Goal: Task Accomplishment & Management: Manage account settings

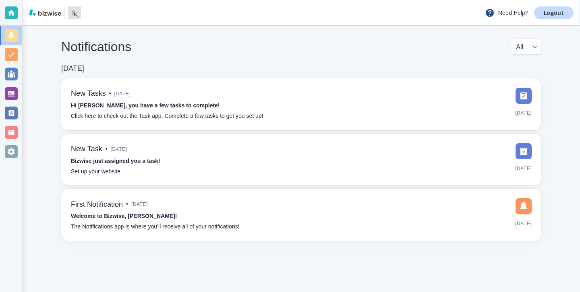
click at [26, 94] on div "Notifications All all ​ Jun 3, 2025 New Tasks • 4 months ago Hi Patrick, you ha…" at bounding box center [302, 140] width 558 height 228
click at [18, 95] on div at bounding box center [11, 93] width 22 height 19
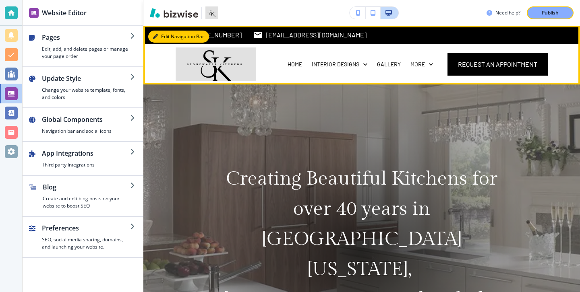
click at [167, 41] on button "Edit Navigation Bar" at bounding box center [178, 37] width 61 height 12
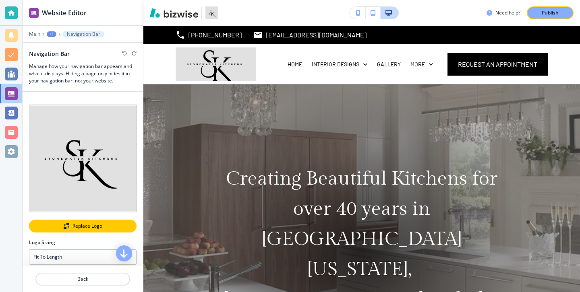
scroll to position [29, 0]
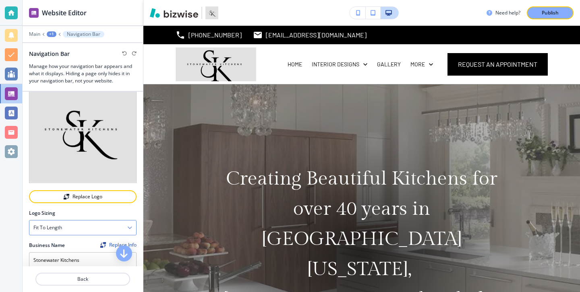
click at [91, 229] on div "Fit to length" at bounding box center [82, 228] width 107 height 15
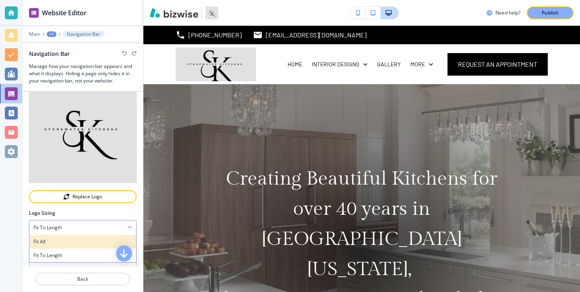
click at [87, 244] on h4 "Fit all" at bounding box center [82, 242] width 99 height 7
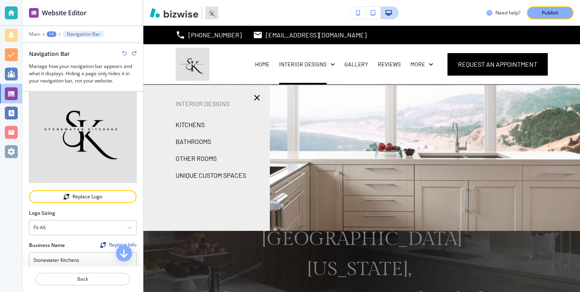
click at [167, 35] on div "Edit (954) 753-3713 stonewaterkitchens@yahoo.com South Florida, FL, USA HOME IN…" at bounding box center [361, 55] width 437 height 59
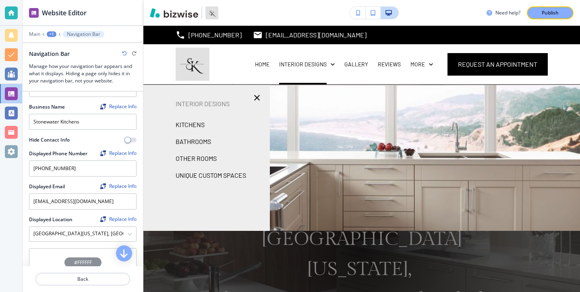
scroll to position [160, 0]
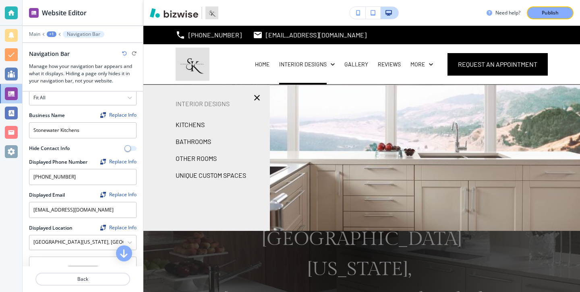
click at [132, 147] on button "button" at bounding box center [130, 148] width 11 height 5
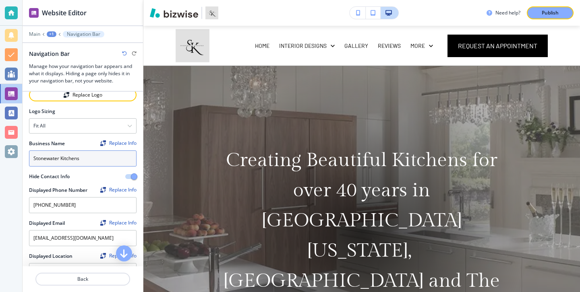
scroll to position [127, 0]
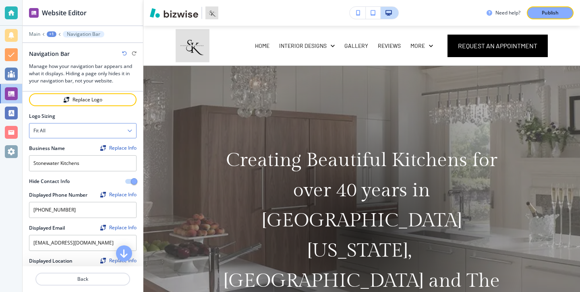
click at [129, 129] on icon "button" at bounding box center [129, 131] width 5 height 5
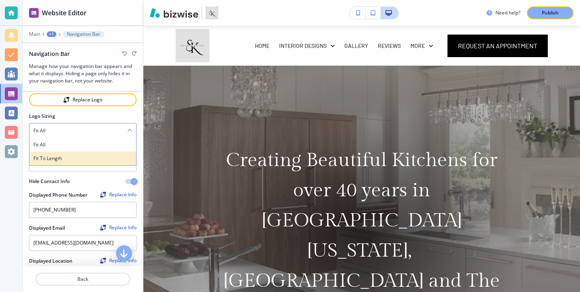
click at [122, 161] on h4 "Fit to length" at bounding box center [82, 158] width 99 height 7
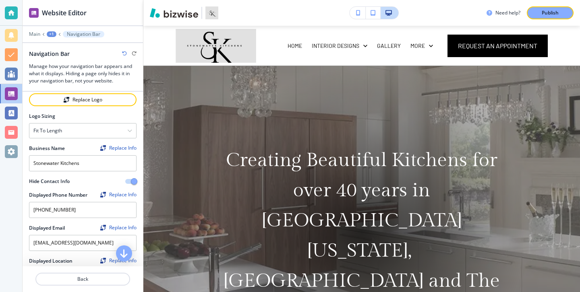
click at [125, 133] on div "Fit to length" at bounding box center [82, 131] width 107 height 15
click at [117, 146] on h4 "Fit all" at bounding box center [82, 144] width 99 height 7
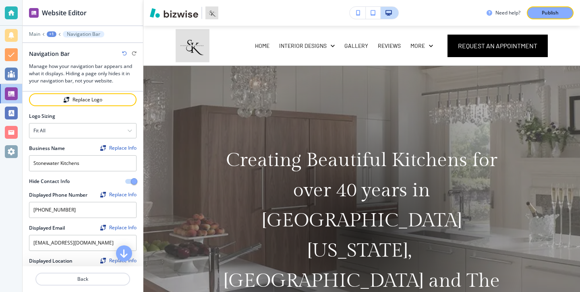
click at [568, 15] on button "Publish" at bounding box center [550, 12] width 47 height 13
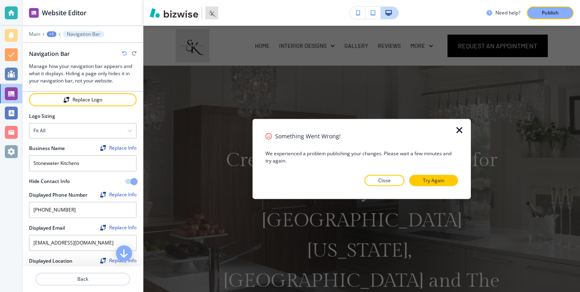
click at [435, 193] on div at bounding box center [361, 192] width 193 height 13
click at [436, 185] on button "Try Again" at bounding box center [433, 180] width 49 height 11
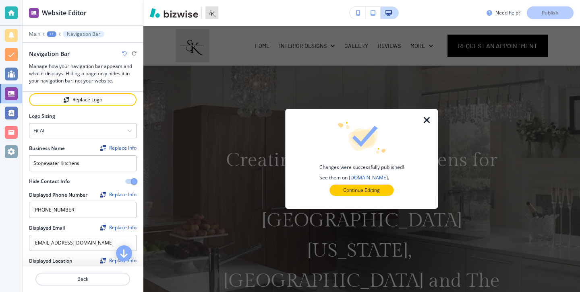
click at [389, 196] on div at bounding box center [361, 202] width 127 height 13
click at [388, 195] on button "Continue Editing" at bounding box center [362, 190] width 64 height 11
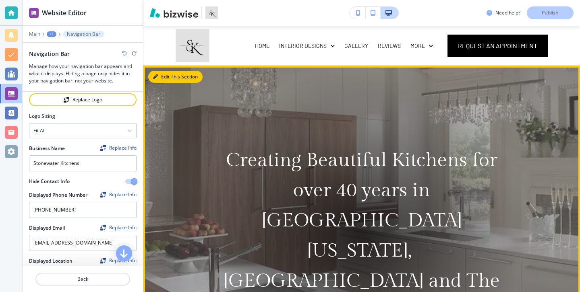
click at [158, 81] on button "Edit This Section" at bounding box center [175, 77] width 54 height 12
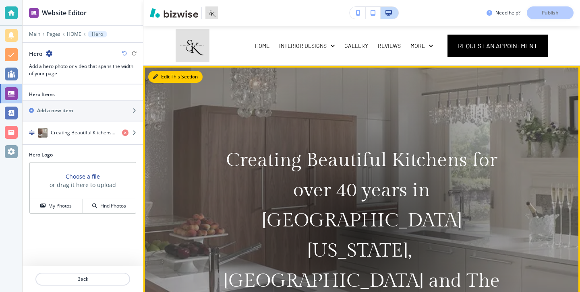
scroll to position [40, 0]
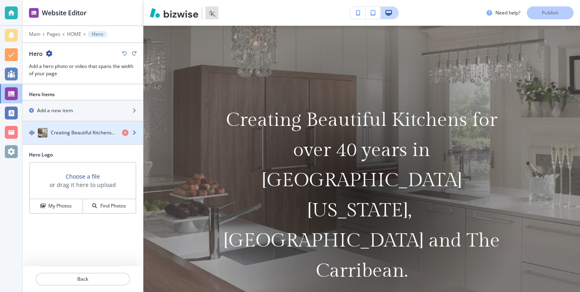
click at [75, 141] on div "button" at bounding box center [83, 141] width 120 height 6
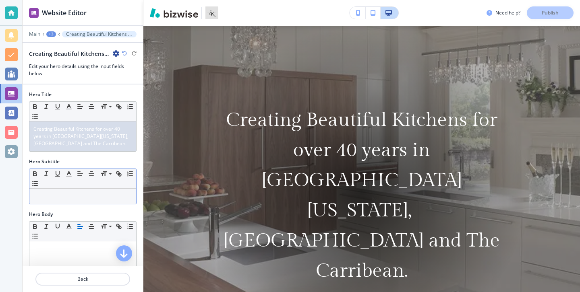
scroll to position [60, 0]
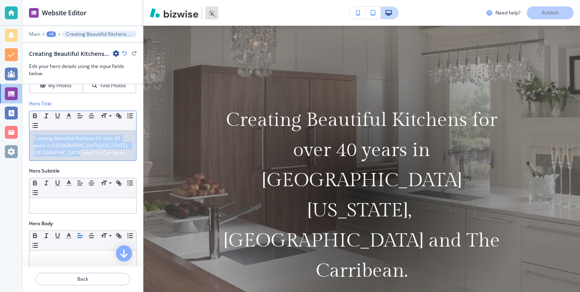
drag, startPoint x: 96, startPoint y: 157, endPoint x: 23, endPoint y: 141, distance: 75.2
click at [23, 141] on div "Hero Title Small Normal Large Huge Creating Beautiful Kitchens for over 40 year…" at bounding box center [83, 133] width 120 height 67
copy span "Creating Beautiful Kitchens for over 40 years in South Florida, New England and…"
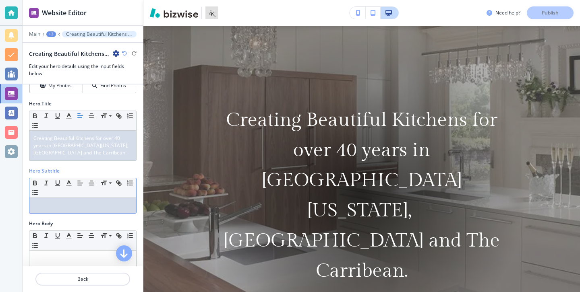
click at [64, 210] on div at bounding box center [82, 205] width 107 height 15
paste div
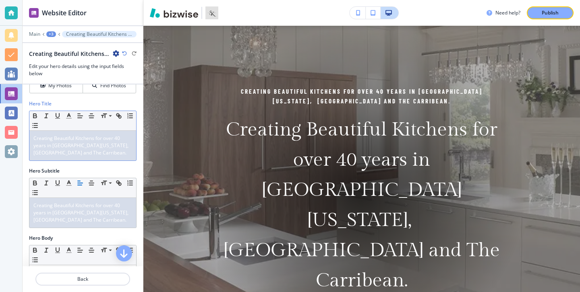
click at [105, 161] on div "Small Normal Large Huge Creating Beautiful Kitchens for over 40 years in South …" at bounding box center [83, 136] width 108 height 50
drag, startPoint x: 106, startPoint y: 151, endPoint x: 26, endPoint y: 131, distance: 82.3
click at [26, 131] on div "Hero Title Small Normal Large Huge Creating Beautiful Kitchens for over 40 year…" at bounding box center [83, 133] width 120 height 67
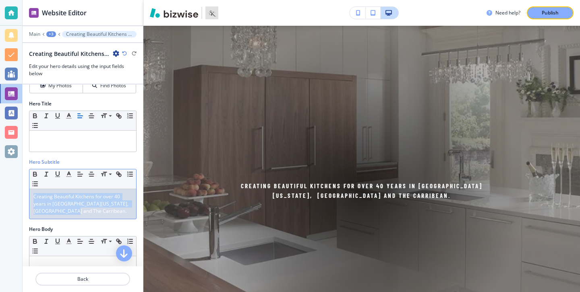
drag, startPoint x: 110, startPoint y: 217, endPoint x: 24, endPoint y: 193, distance: 88.9
click at [25, 193] on div "Hero Subtitle Small Normal Large Huge Creating Beautiful Kitchens for over 40 y…" at bounding box center [83, 192] width 120 height 67
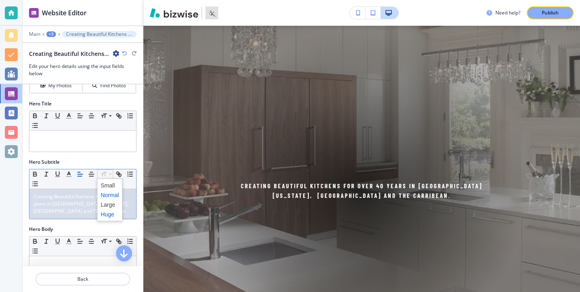
click at [110, 213] on span at bounding box center [110, 215] width 18 height 10
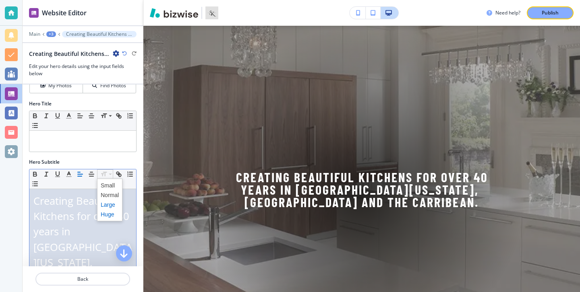
click at [106, 202] on span at bounding box center [110, 205] width 18 height 10
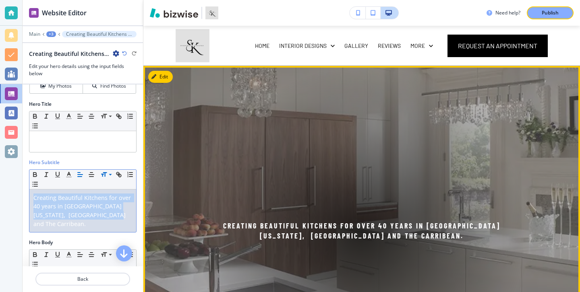
scroll to position [1, 0]
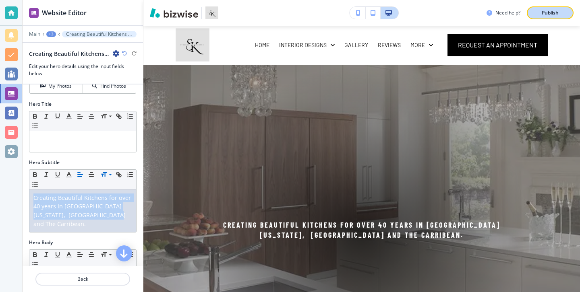
click at [546, 12] on p "Publish" at bounding box center [550, 12] width 17 height 7
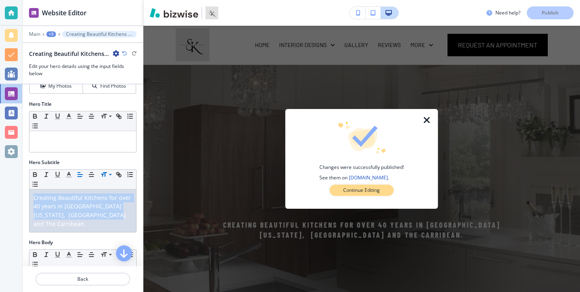
click at [373, 187] on button "Continue Editing" at bounding box center [362, 190] width 64 height 11
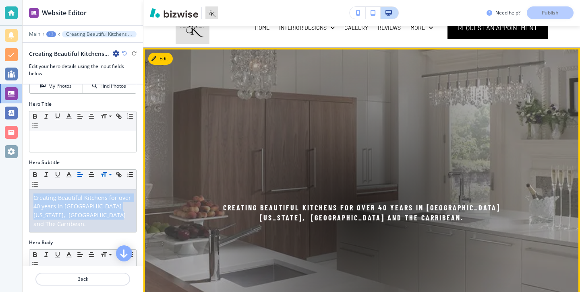
scroll to position [20, 0]
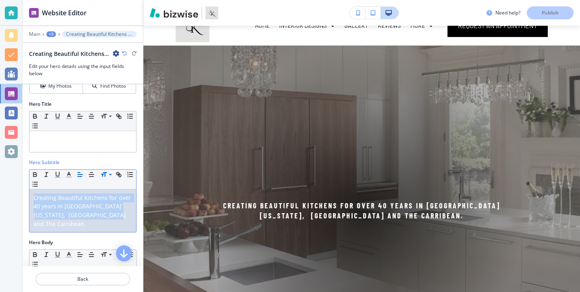
click at [110, 194] on span "Creating Beautiful Kitchens for over 40 years in South Florida, New England and…" at bounding box center [82, 211] width 99 height 34
drag, startPoint x: 118, startPoint y: 216, endPoint x: 31, endPoint y: 183, distance: 93.7
click at [31, 182] on div "Small Normal Large Huge Creating Beautiful Kitchens for over 40 years in South …" at bounding box center [83, 201] width 108 height 63
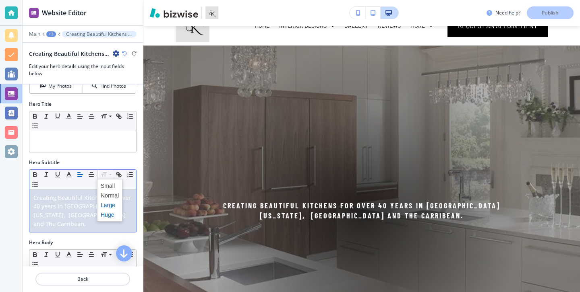
click at [109, 213] on span at bounding box center [110, 215] width 18 height 10
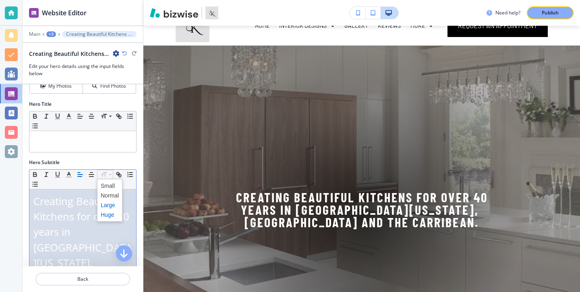
click at [109, 204] on span at bounding box center [110, 206] width 18 height 10
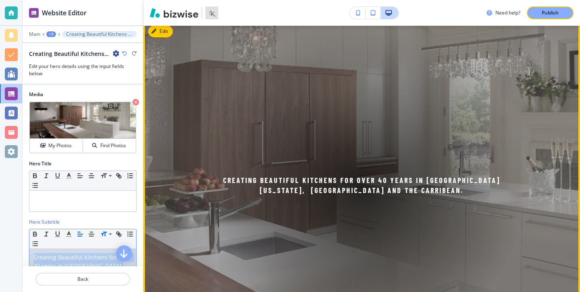
scroll to position [0, 0]
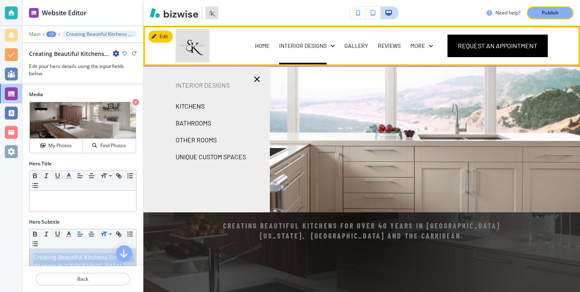
click at [199, 42] on img at bounding box center [193, 46] width 34 height 34
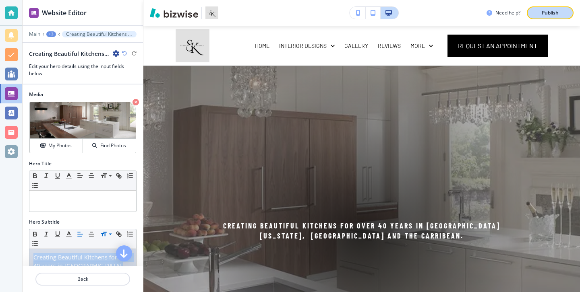
click at [568, 17] on button "Publish" at bounding box center [550, 12] width 47 height 13
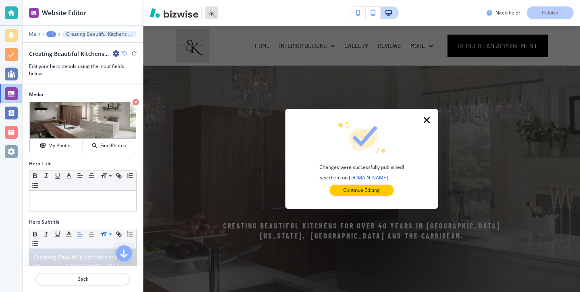
click at [351, 201] on div at bounding box center [361, 202] width 127 height 13
click at [351, 198] on div at bounding box center [361, 202] width 127 height 13
click at [353, 191] on p "Continue Editing" at bounding box center [361, 190] width 37 height 7
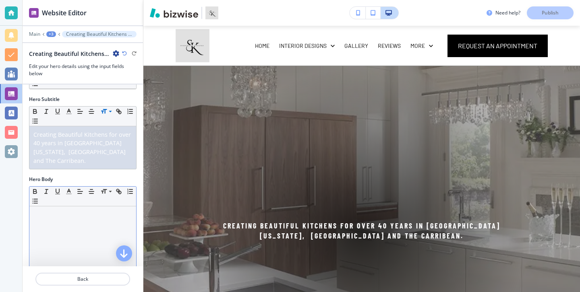
scroll to position [129, 0]
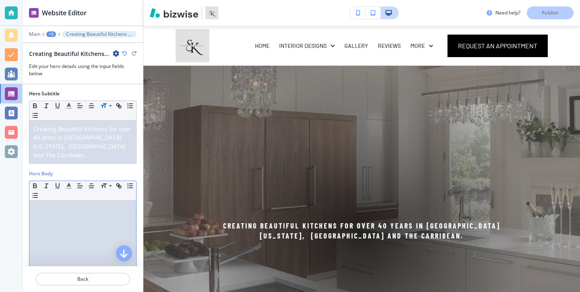
click at [87, 214] on div at bounding box center [82, 253] width 107 height 105
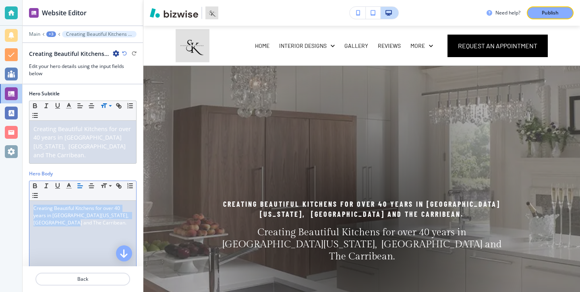
drag, startPoint x: 87, startPoint y: 214, endPoint x: 22, endPoint y: 179, distance: 74.4
click at [22, 179] on div "Website Editor Main +3 Creating Beautiful Kitchens for over 40 years in South F…" at bounding box center [290, 146] width 580 height 292
click at [97, 223] on div "Creating Beautiful Kitchens for over 40 years in South Florida, New England and…" at bounding box center [82, 253] width 107 height 105
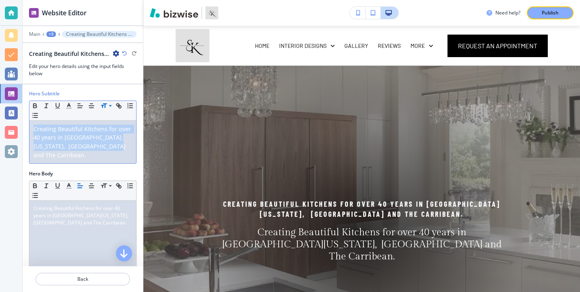
drag, startPoint x: 115, startPoint y: 150, endPoint x: 27, endPoint y: 122, distance: 92.0
click at [28, 122] on div "Hero Subtitle Small Normal Large Huge Creating Beautiful Kitchens for over 40 y…" at bounding box center [83, 130] width 120 height 80
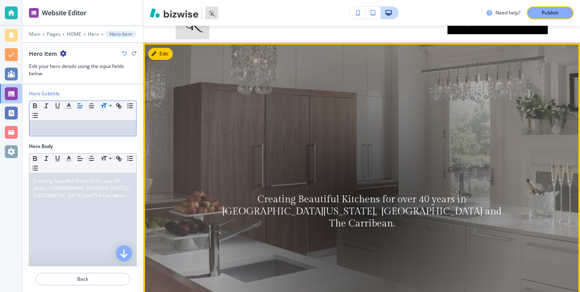
scroll to position [22, 0]
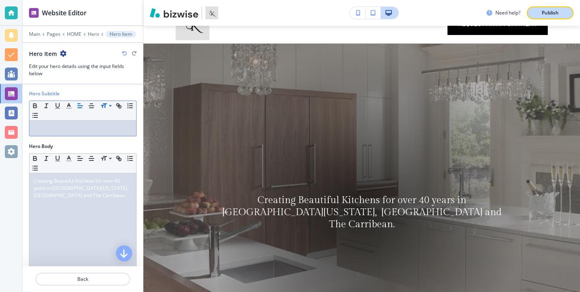
click at [560, 11] on div "Publish" at bounding box center [550, 12] width 26 height 7
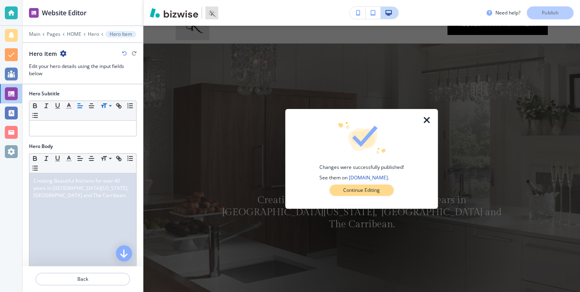
click at [366, 193] on p "Continue Editing" at bounding box center [361, 190] width 37 height 7
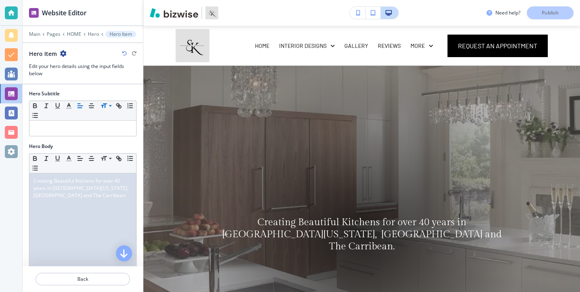
scroll to position [0, 0]
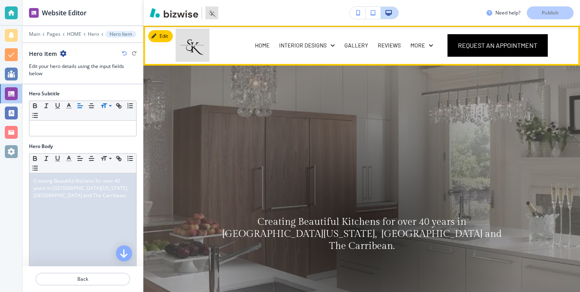
click at [193, 51] on img at bounding box center [193, 46] width 34 height 34
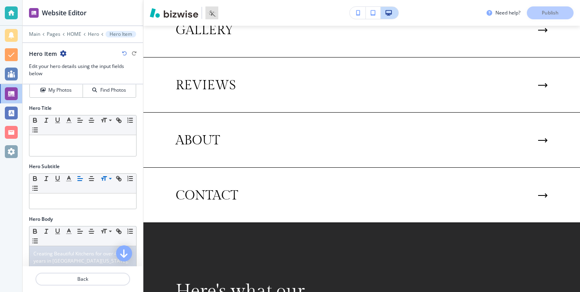
scroll to position [0, 0]
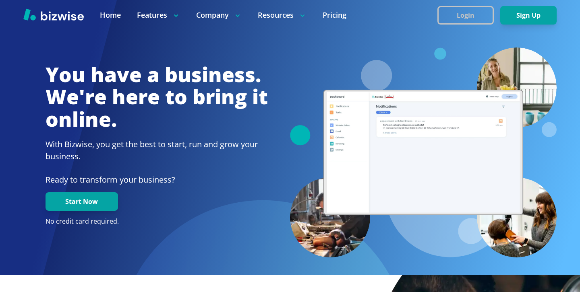
click at [466, 8] on button "Login" at bounding box center [466, 15] width 56 height 19
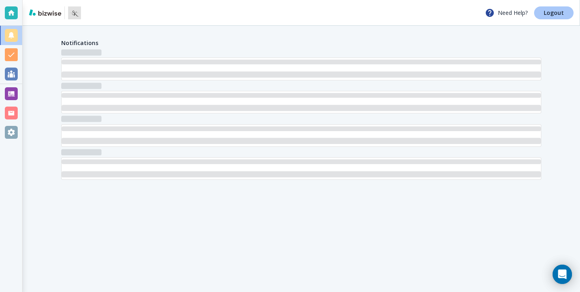
click at [556, 11] on p "Logout" at bounding box center [554, 13] width 20 height 6
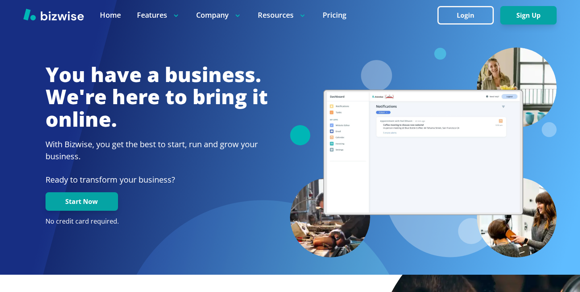
click at [468, 24] on button "Login" at bounding box center [466, 15] width 56 height 19
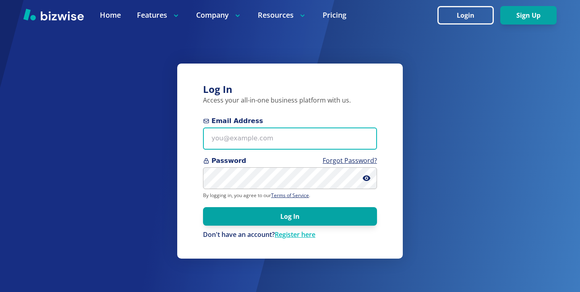
click at [245, 129] on input "Email Address" at bounding box center [290, 139] width 174 height 22
paste input "[EMAIL_ADDRESS][DOMAIN_NAME]"
type input "[EMAIL_ADDRESS][DOMAIN_NAME]"
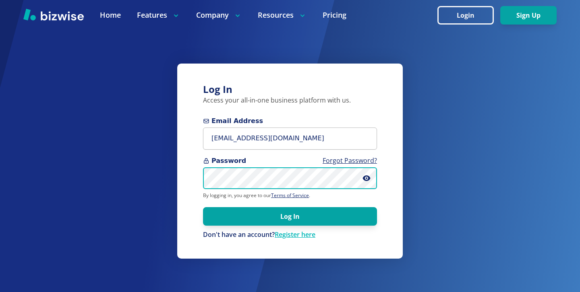
click at [203, 207] on button "Log In" at bounding box center [290, 216] width 174 height 19
